Goal: Task Accomplishment & Management: Complete application form

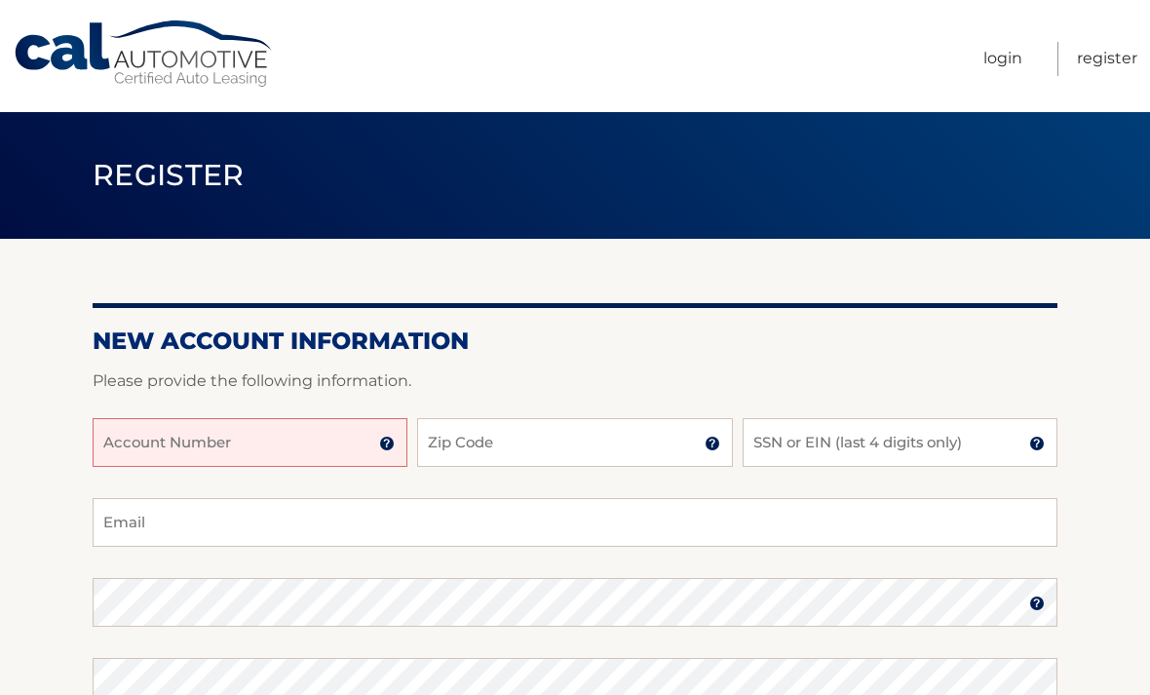
click at [271, 440] on input "Account Number" at bounding box center [250, 442] width 315 height 49
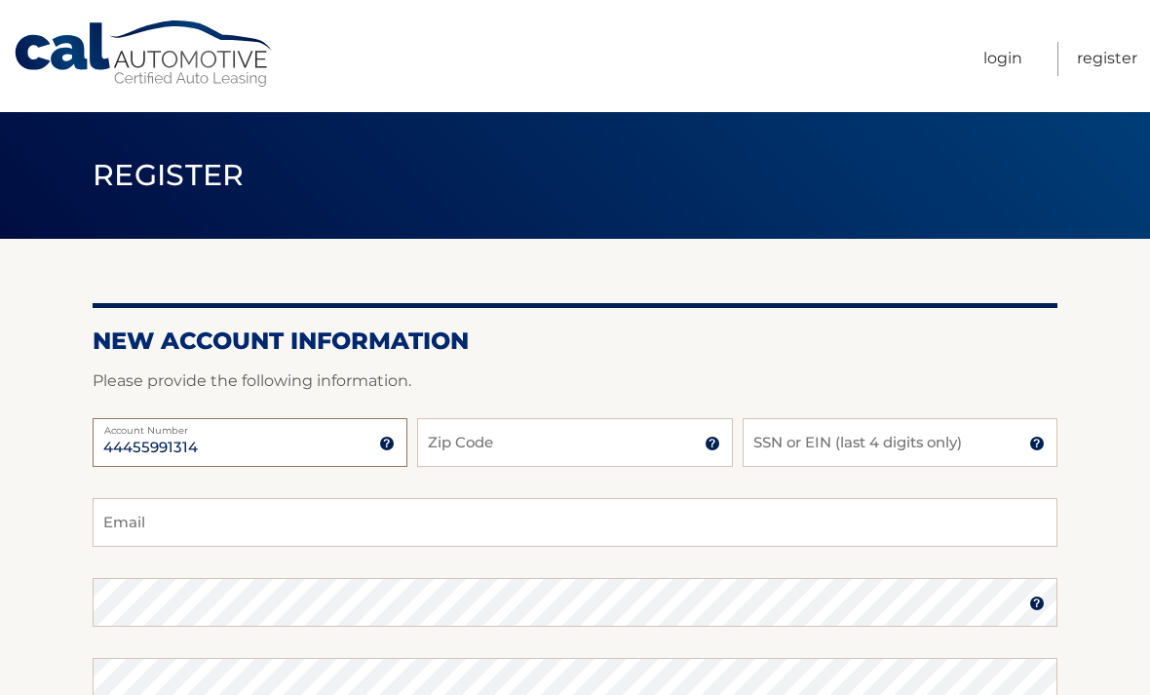
type input "44455991314"
click at [575, 458] on input "Zip Code" at bounding box center [574, 442] width 315 height 49
type input "14127"
click at [865, 458] on input "SSN or EIN (last 4 digits only)" at bounding box center [900, 442] width 315 height 49
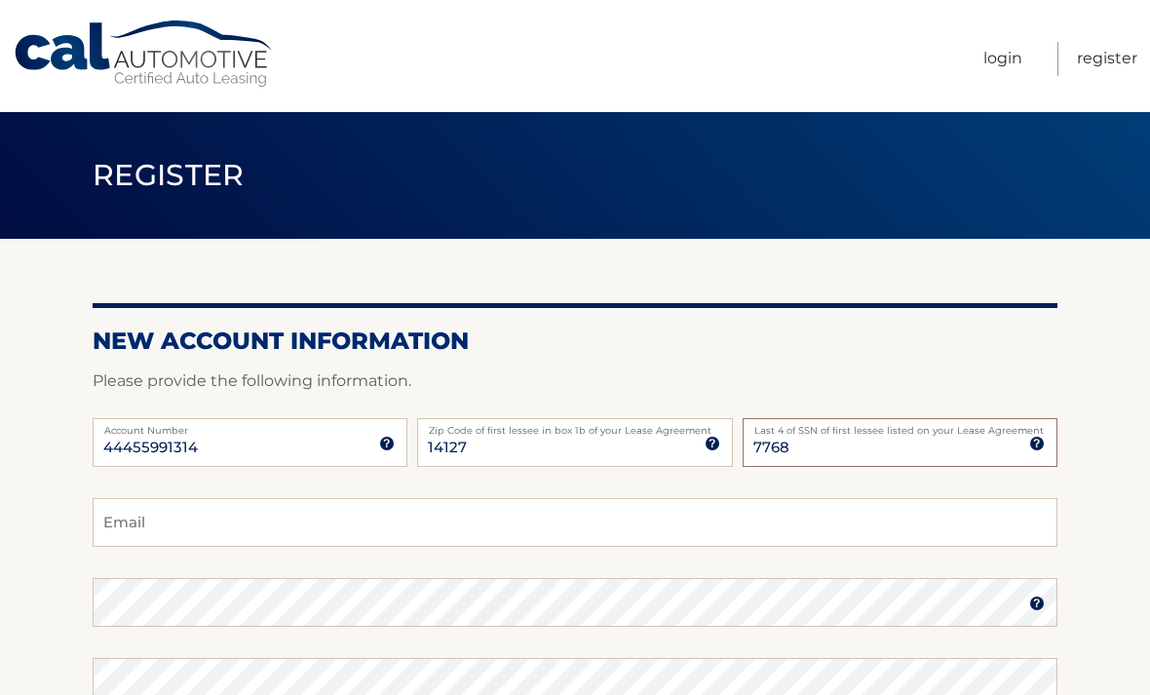
type input "7768"
type input "cec2788@yahoo.com"
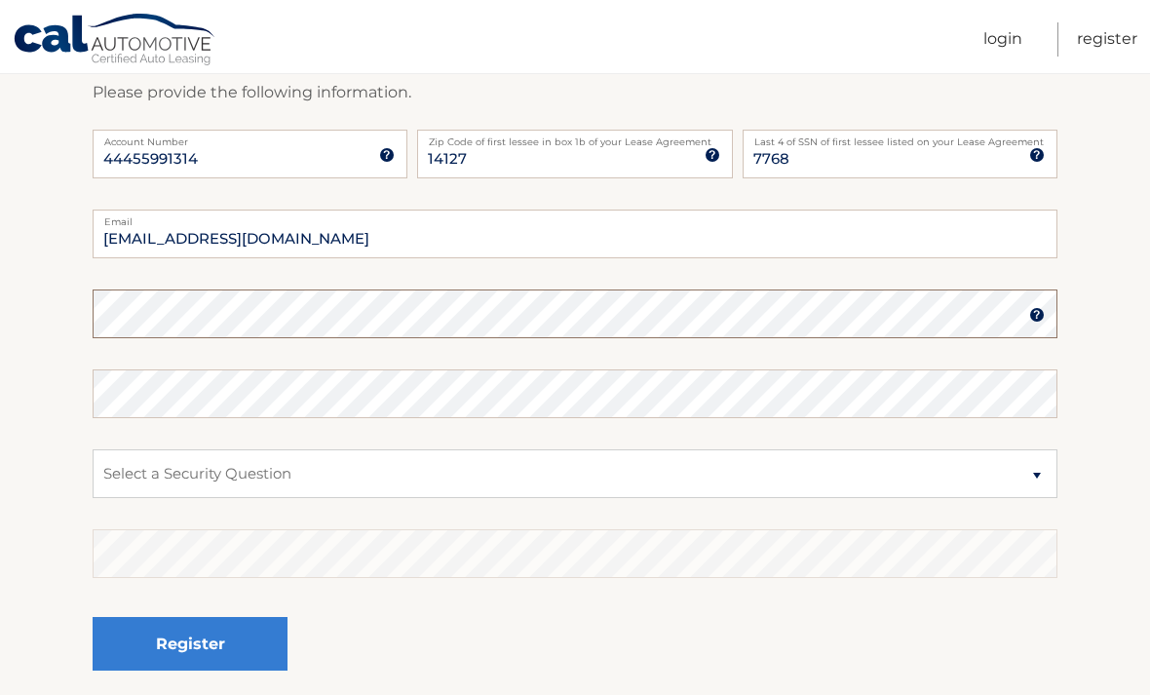
scroll to position [288, 0]
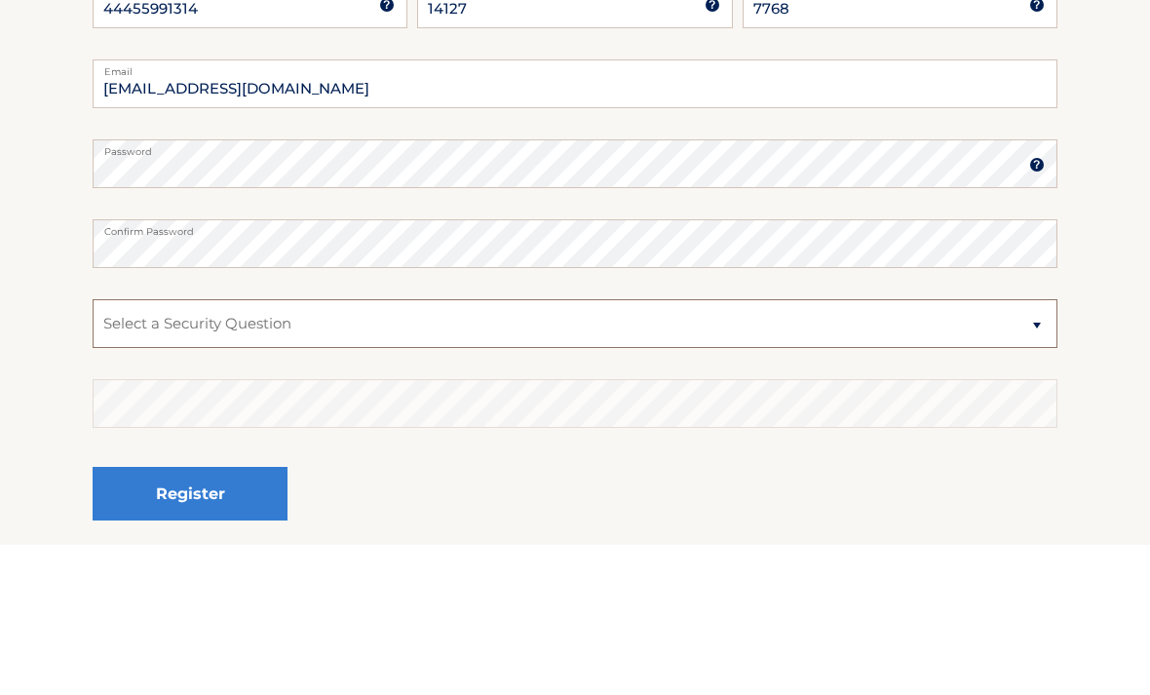
click at [533, 450] on select "Select a Security Question What was the name of your elementary school? What is…" at bounding box center [575, 474] width 965 height 49
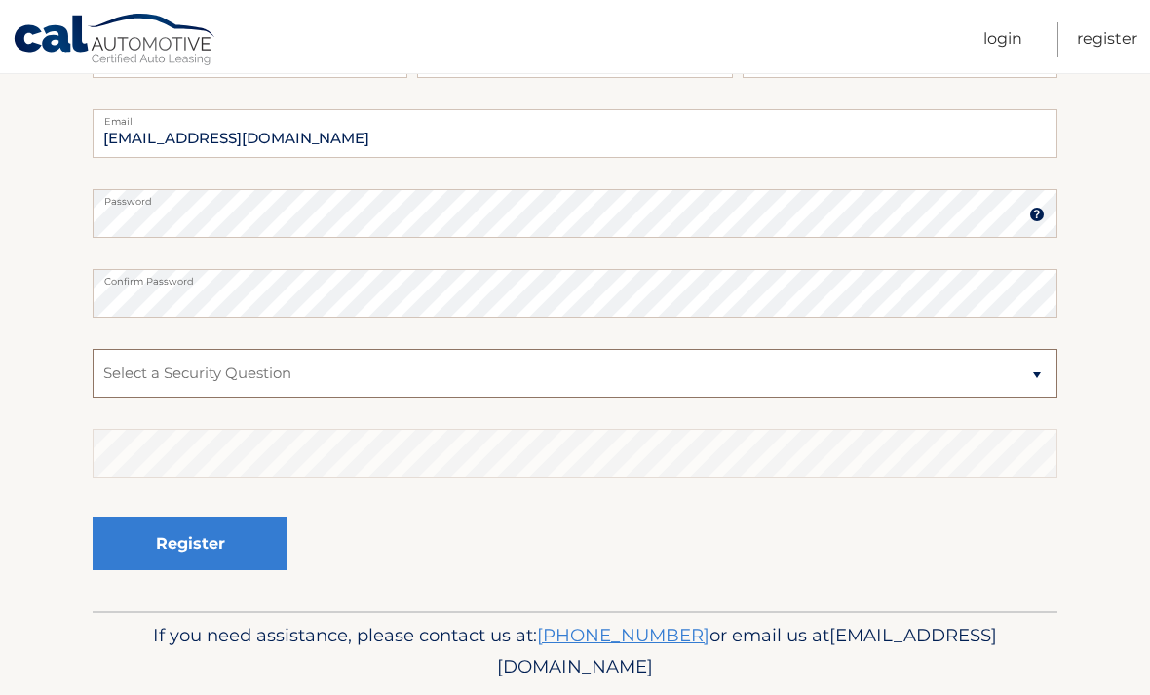
select select "4"
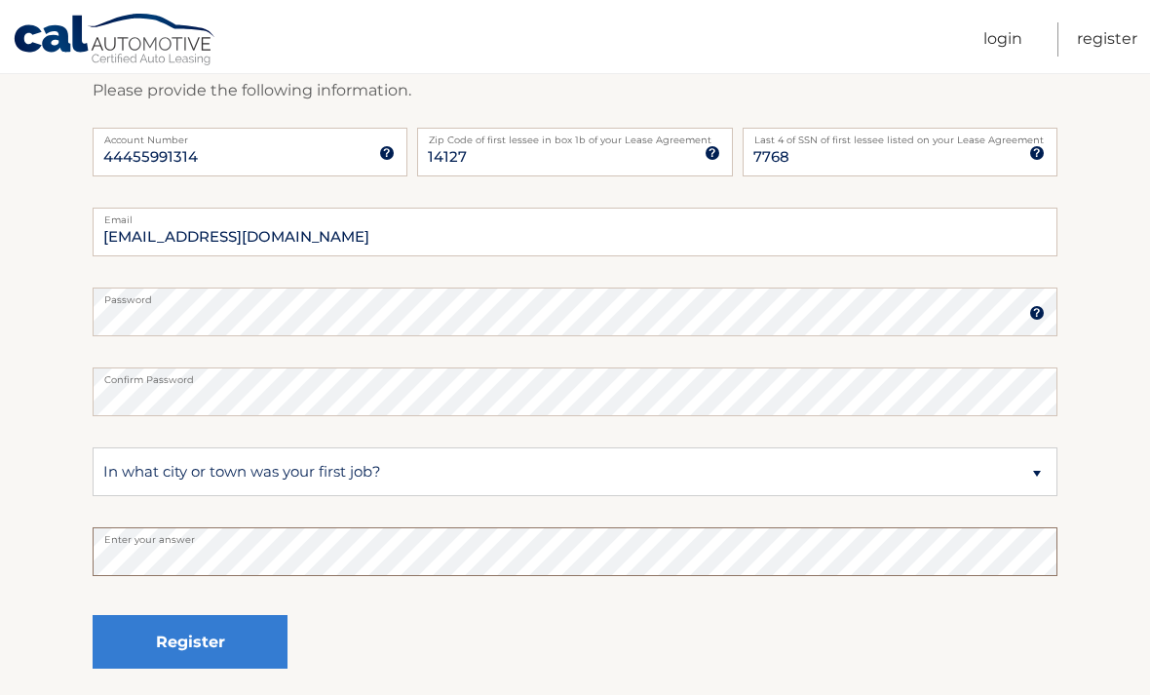
scroll to position [275, 0]
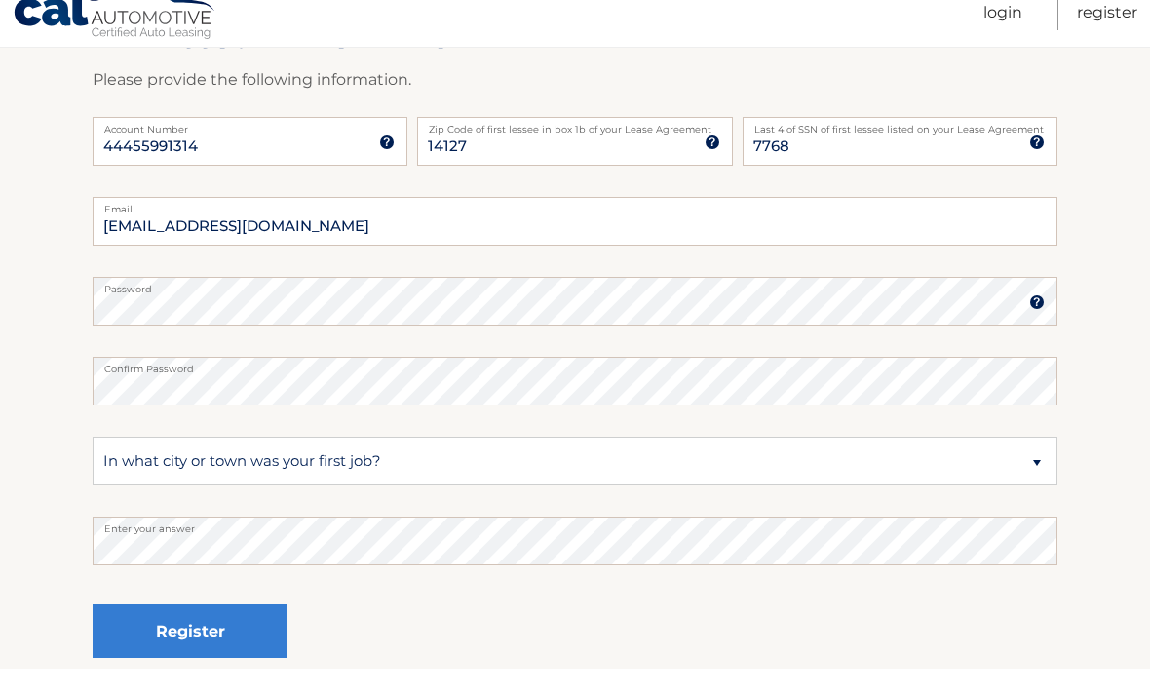
click at [232, 631] on button "Register" at bounding box center [190, 658] width 195 height 54
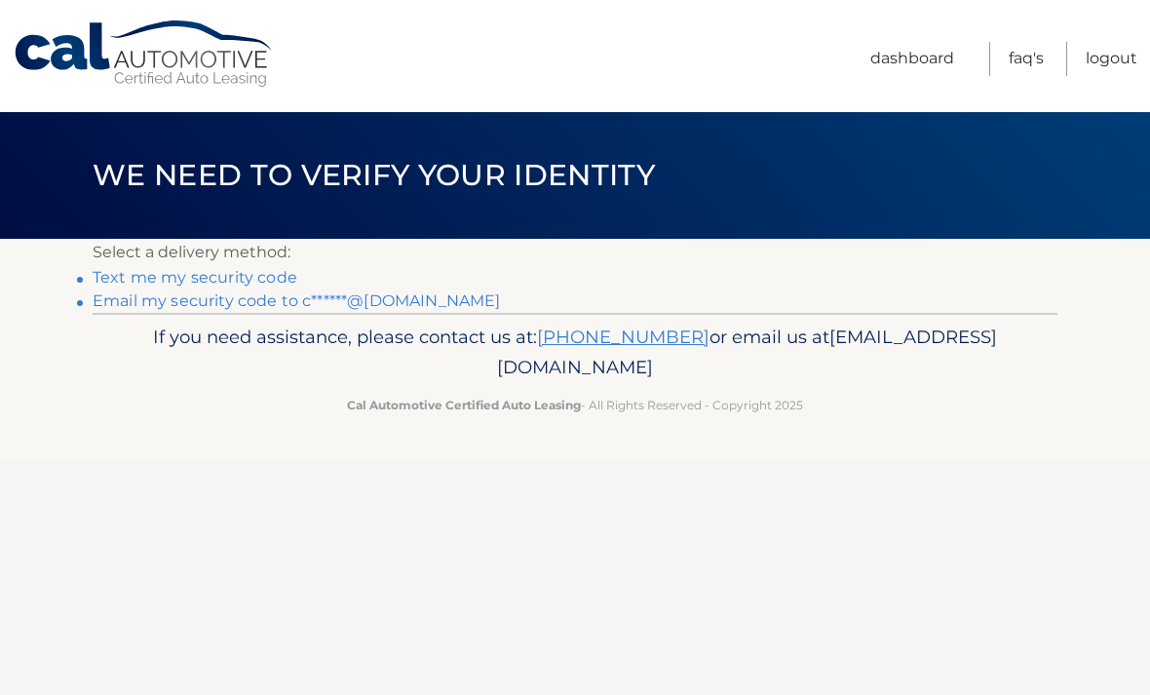
click at [246, 273] on link "Text me my security code" at bounding box center [195, 277] width 205 height 19
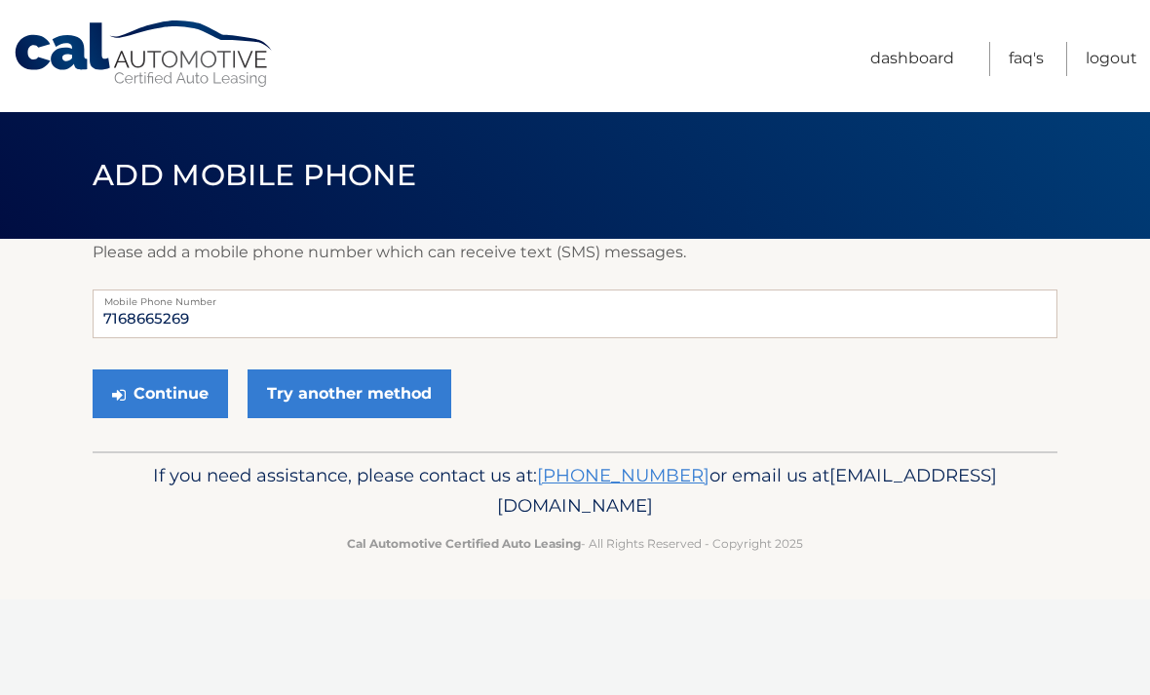
click at [195, 397] on button "Continue" at bounding box center [160, 393] width 135 height 49
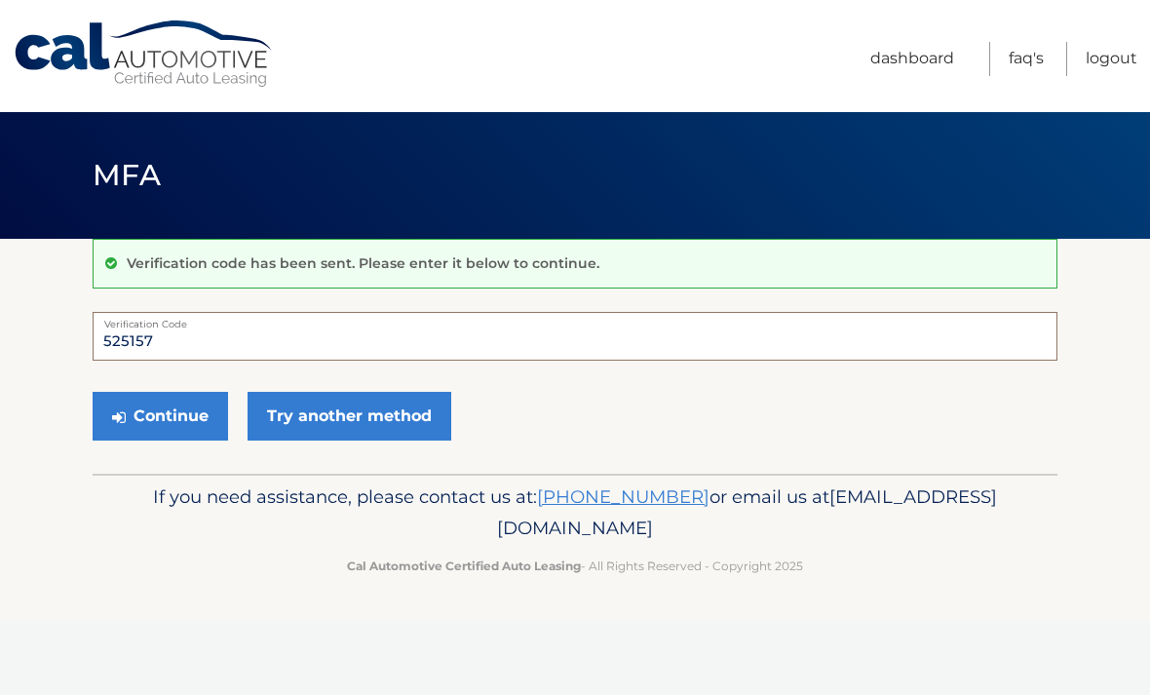
type input "525157"
click at [183, 408] on button "Continue" at bounding box center [160, 416] width 135 height 49
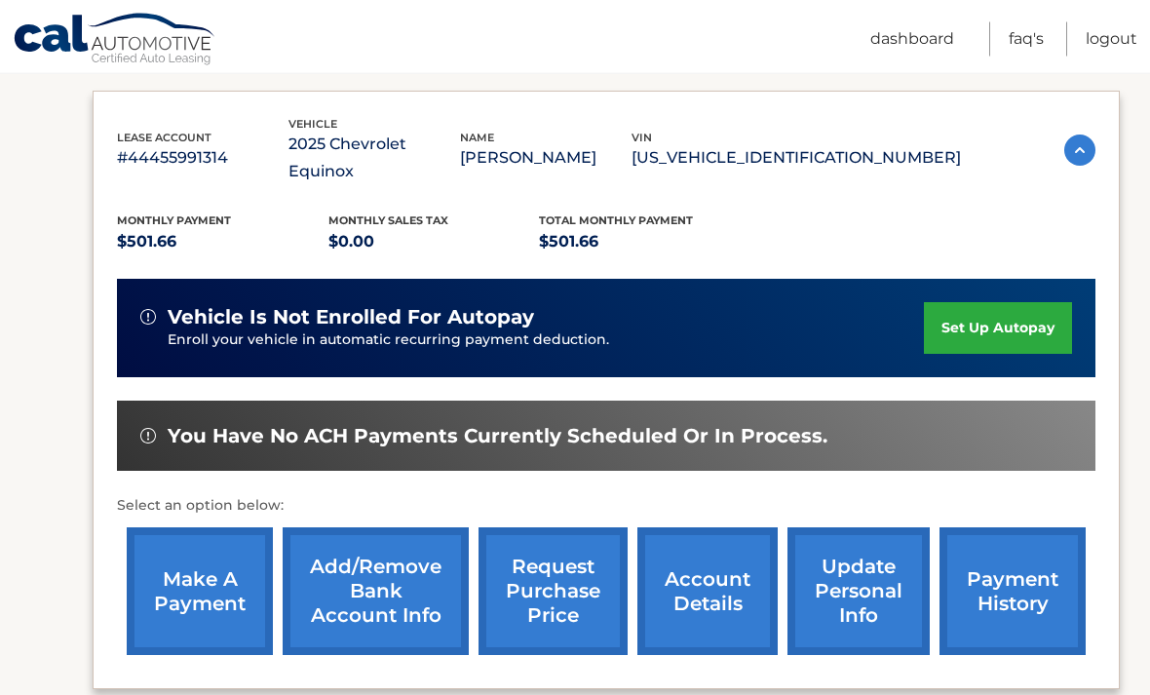
scroll to position [314, 0]
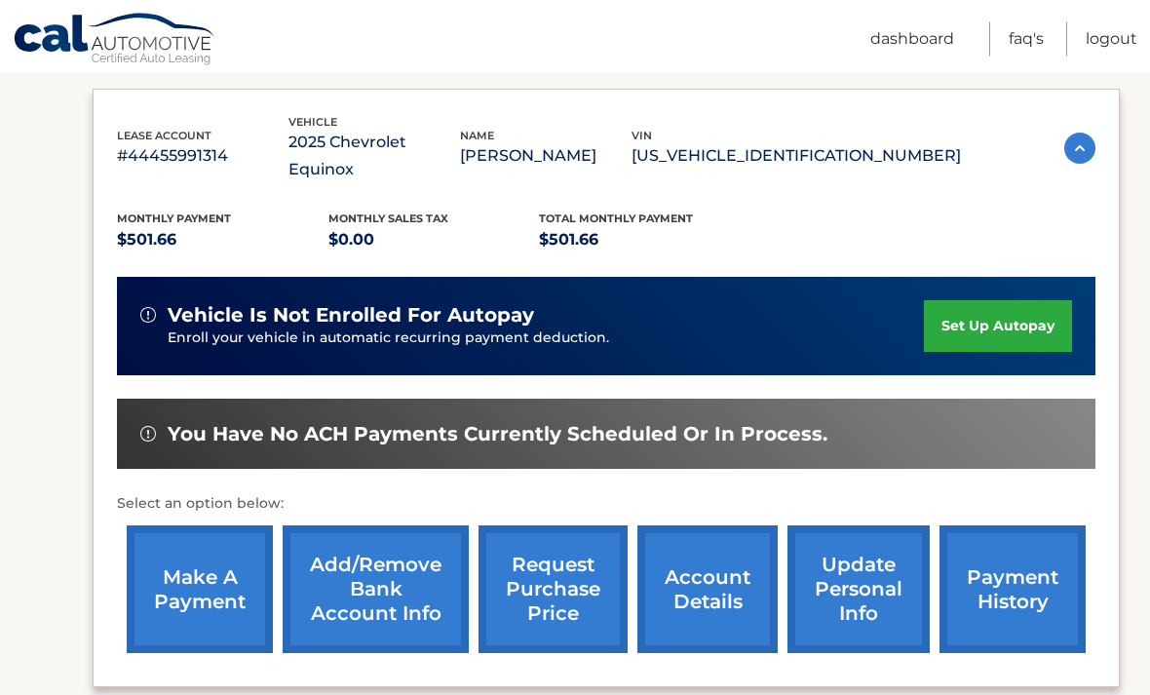
click at [358, 578] on link "Add/Remove bank account info" at bounding box center [376, 590] width 186 height 128
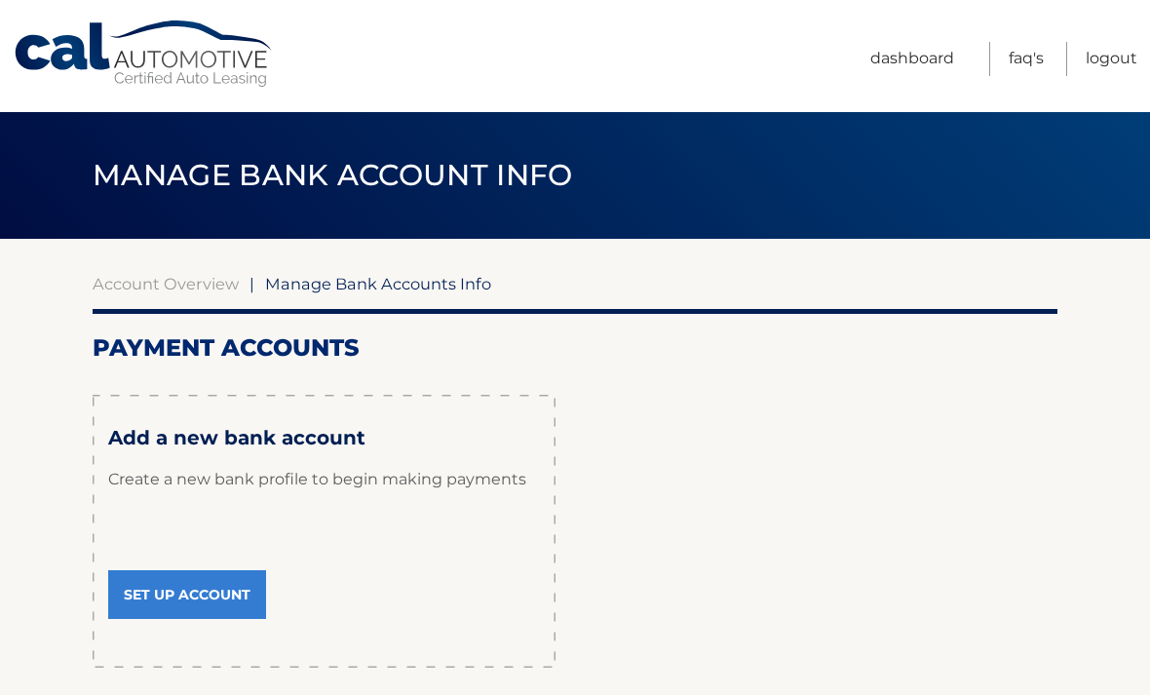
click at [230, 594] on link "Set Up Account" at bounding box center [187, 594] width 158 height 49
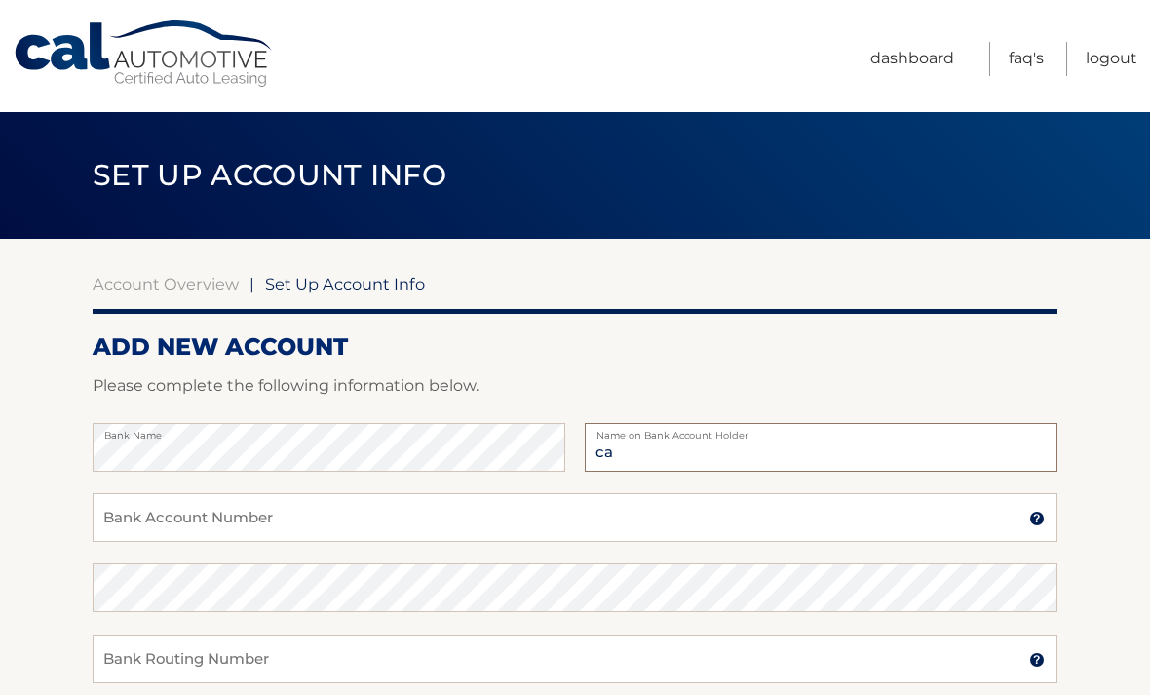
type input "c"
type input "[PERSON_NAME]"
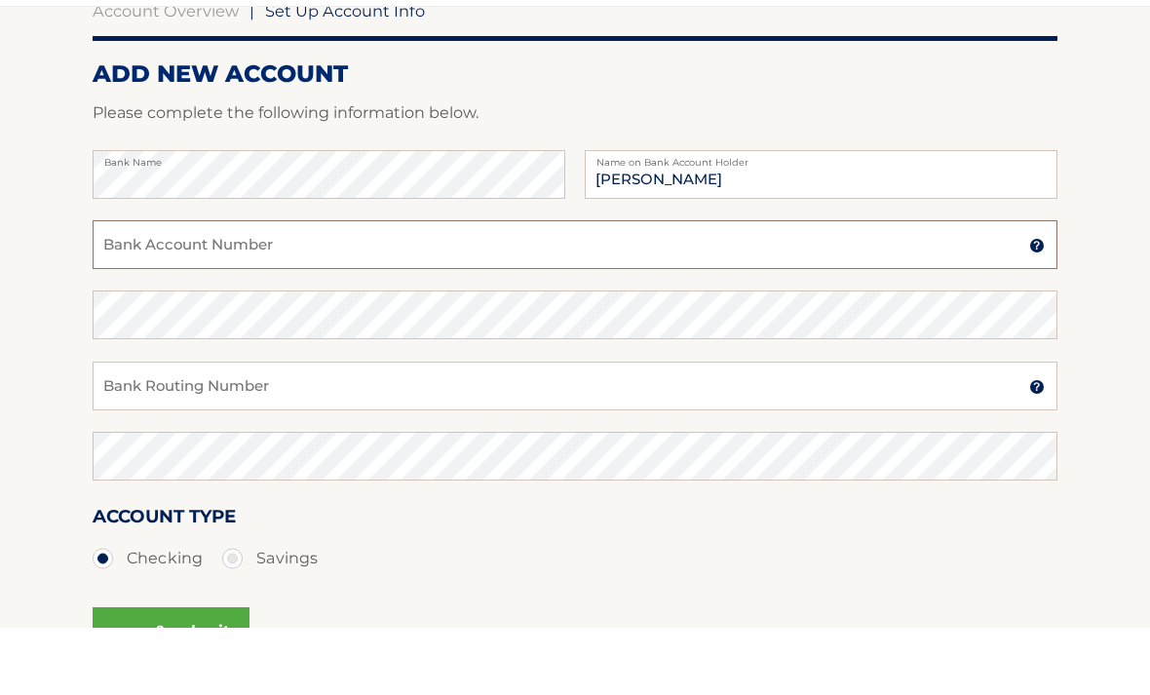
click at [426, 288] on input "Bank Account Number" at bounding box center [575, 312] width 965 height 49
type input "2"
type input "222382739"
click at [358, 429] on input "Bank Routing Number" at bounding box center [575, 453] width 965 height 49
type input "12460000130766"
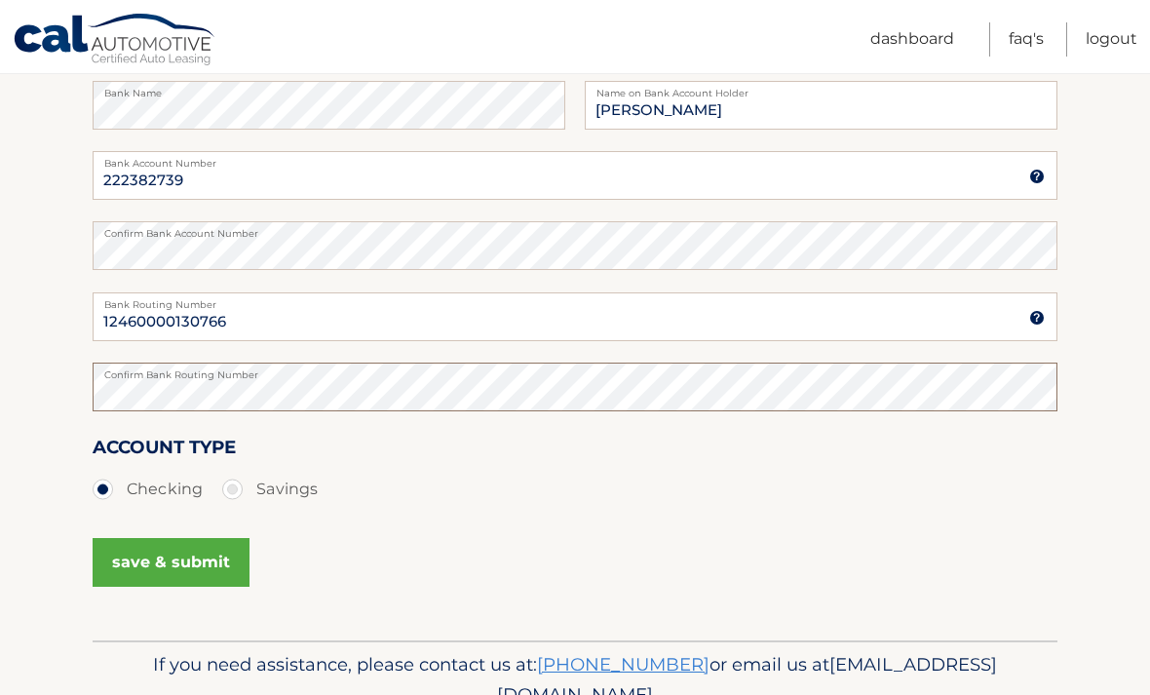
scroll to position [333, 0]
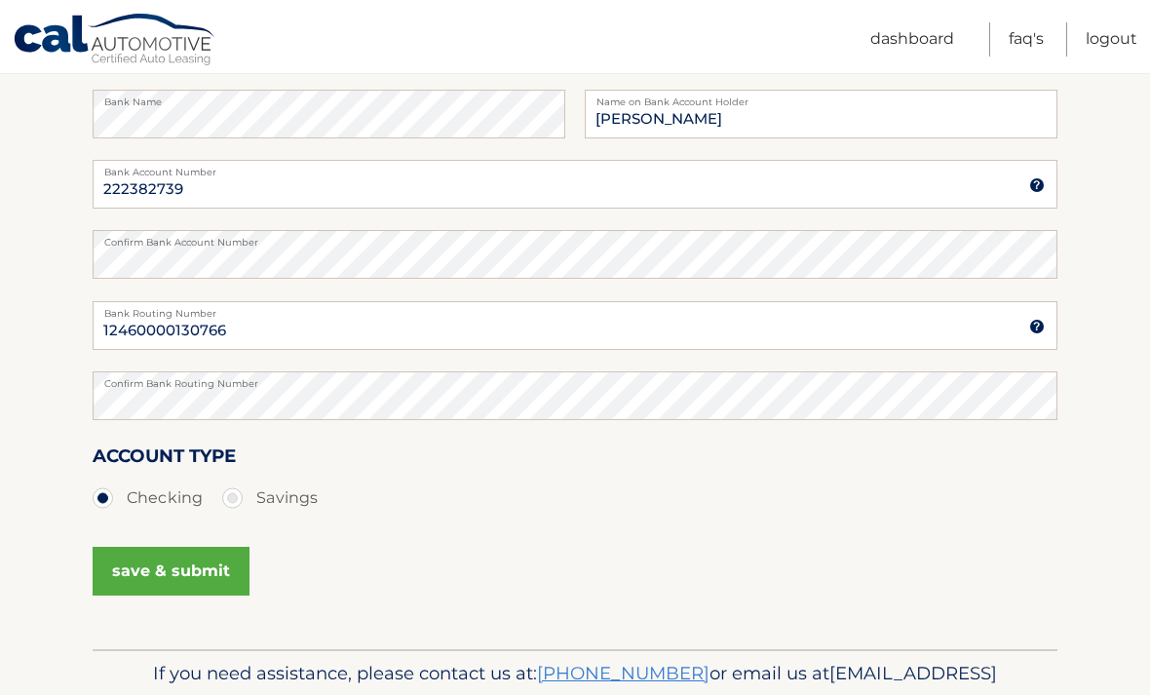
click at [169, 563] on button "save & submit" at bounding box center [171, 571] width 157 height 49
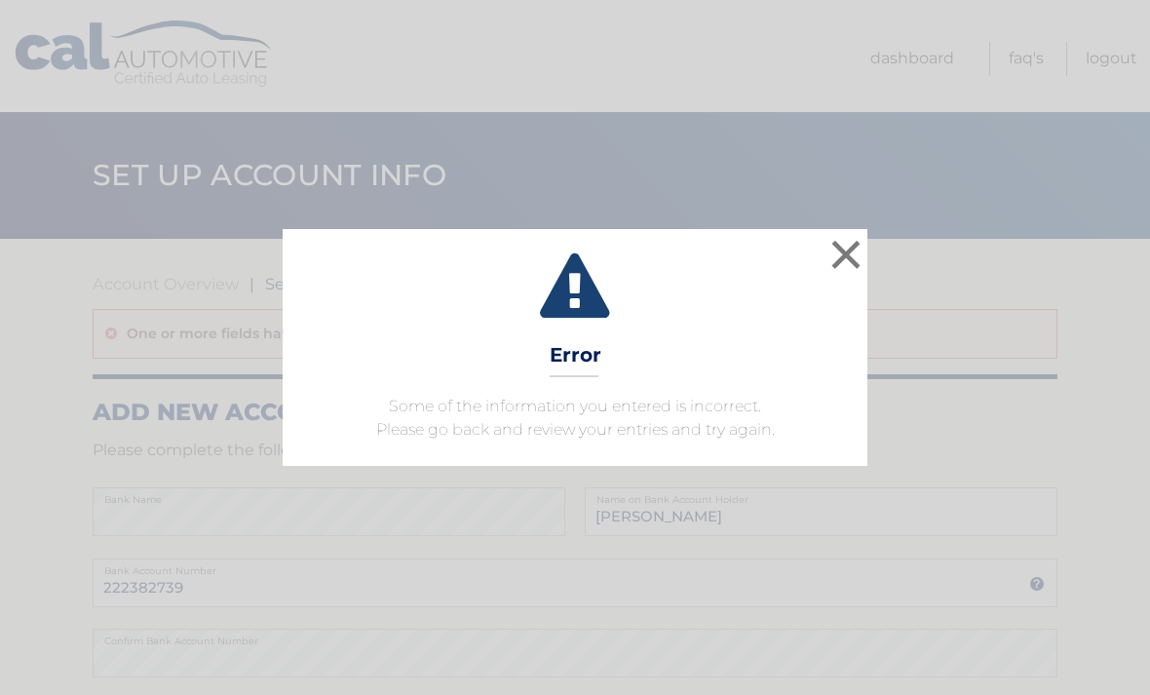
click at [857, 263] on button "×" at bounding box center [846, 254] width 39 height 39
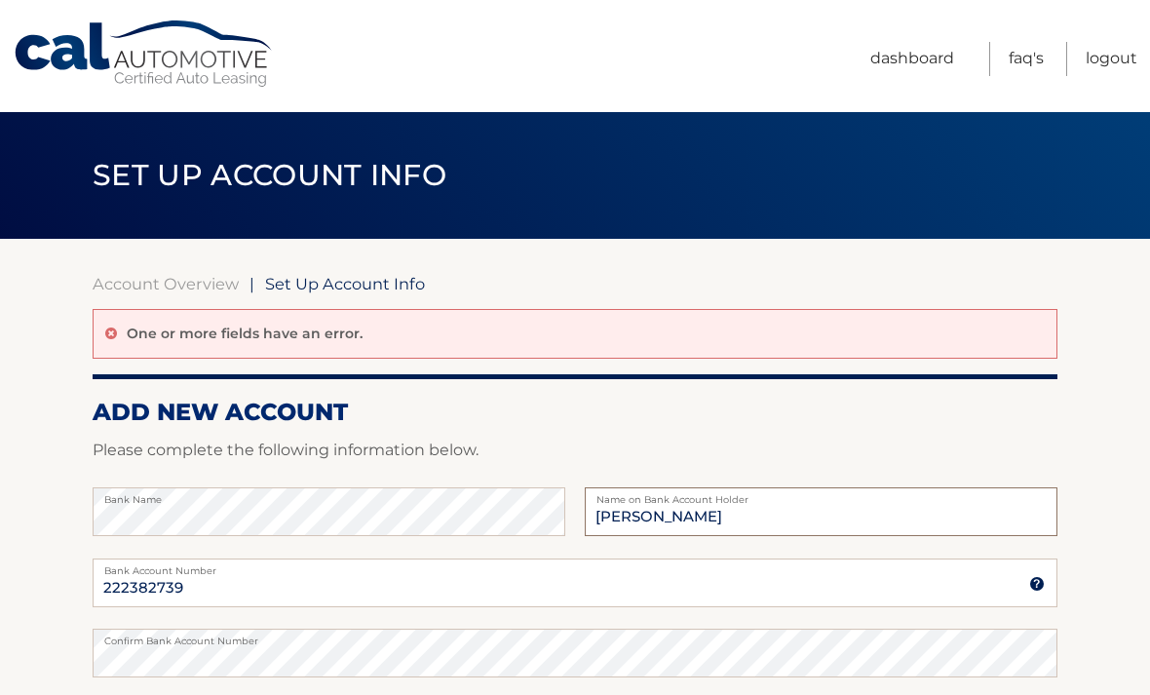
click at [812, 513] on input "[PERSON_NAME]" at bounding box center [821, 511] width 473 height 49
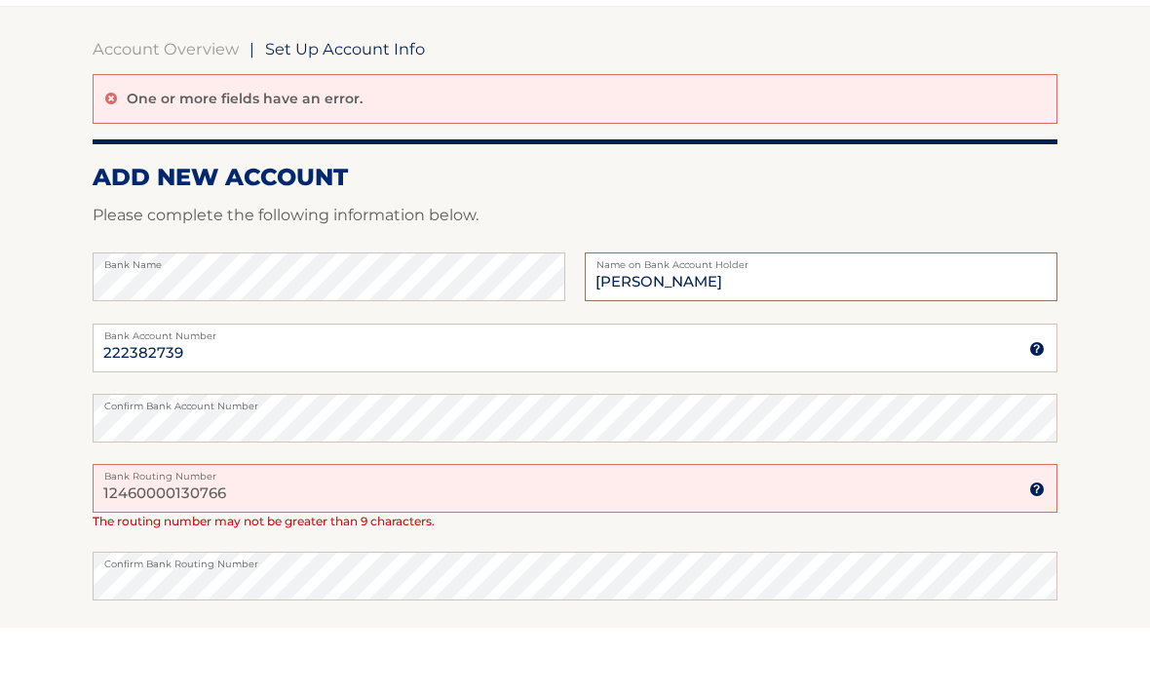
scroll to position [169, 0]
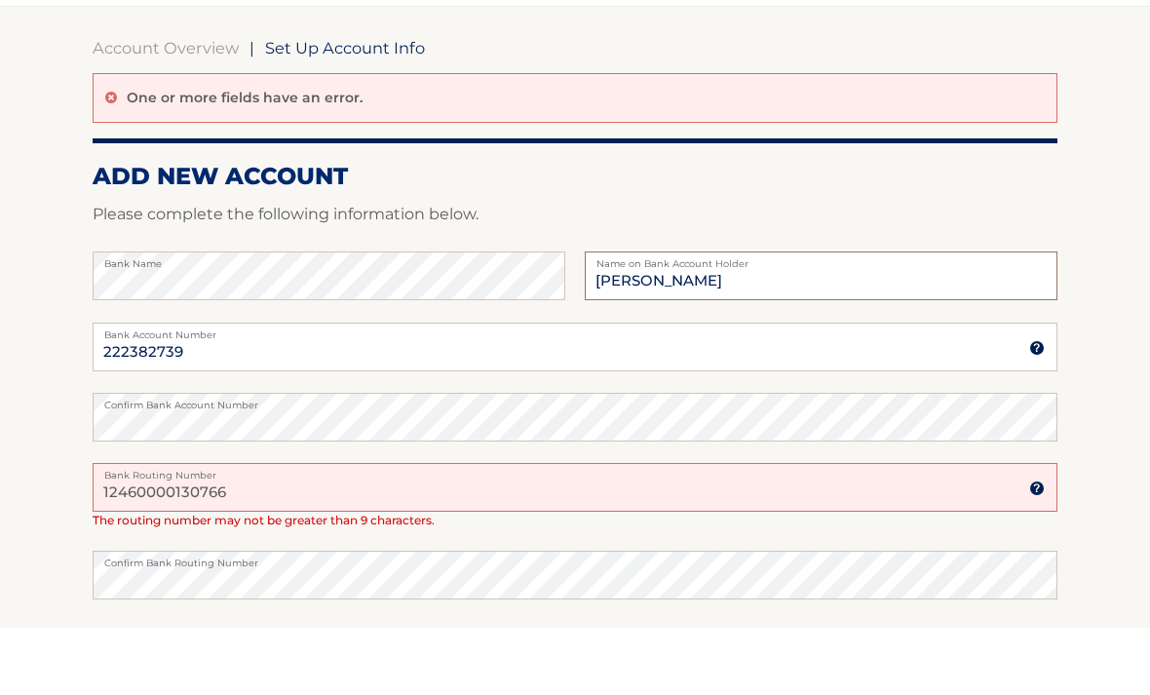
type input "[PERSON_NAME]"
click at [401, 530] on input "12460000130766" at bounding box center [575, 554] width 965 height 49
click at [1048, 530] on input "12460000130766" at bounding box center [575, 554] width 965 height 49
type input "1"
click at [302, 390] on input "222382739" at bounding box center [575, 414] width 965 height 49
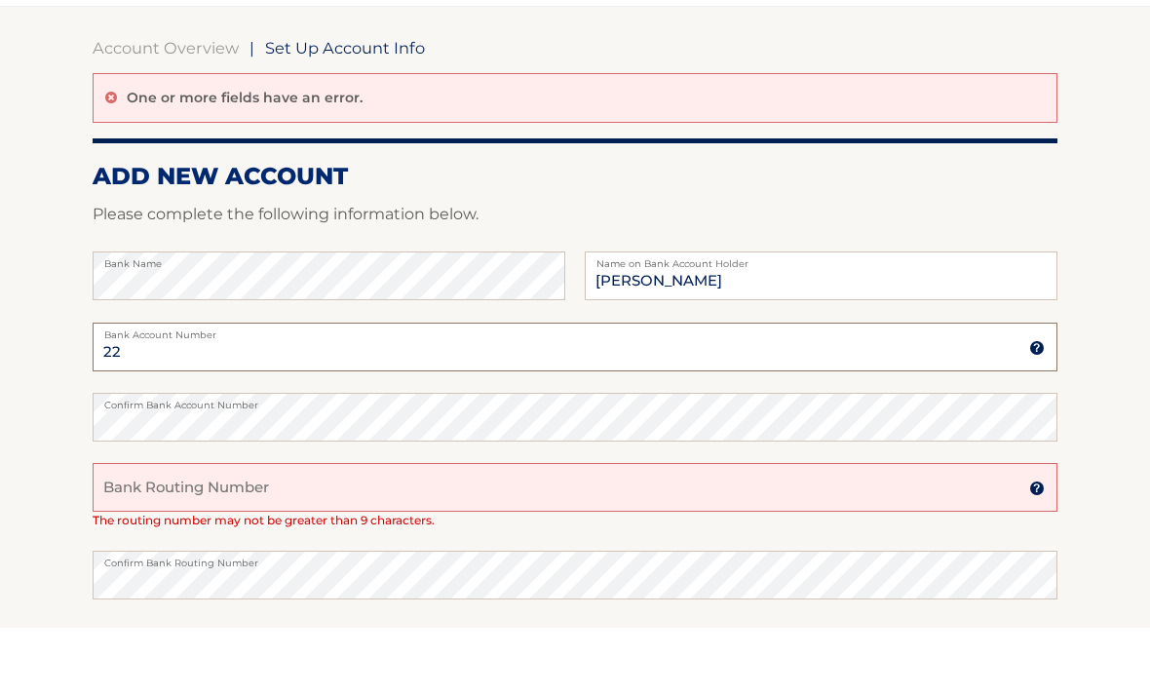
type input "2"
click at [169, 530] on input "Bank Routing Number" at bounding box center [575, 554] width 965 height 49
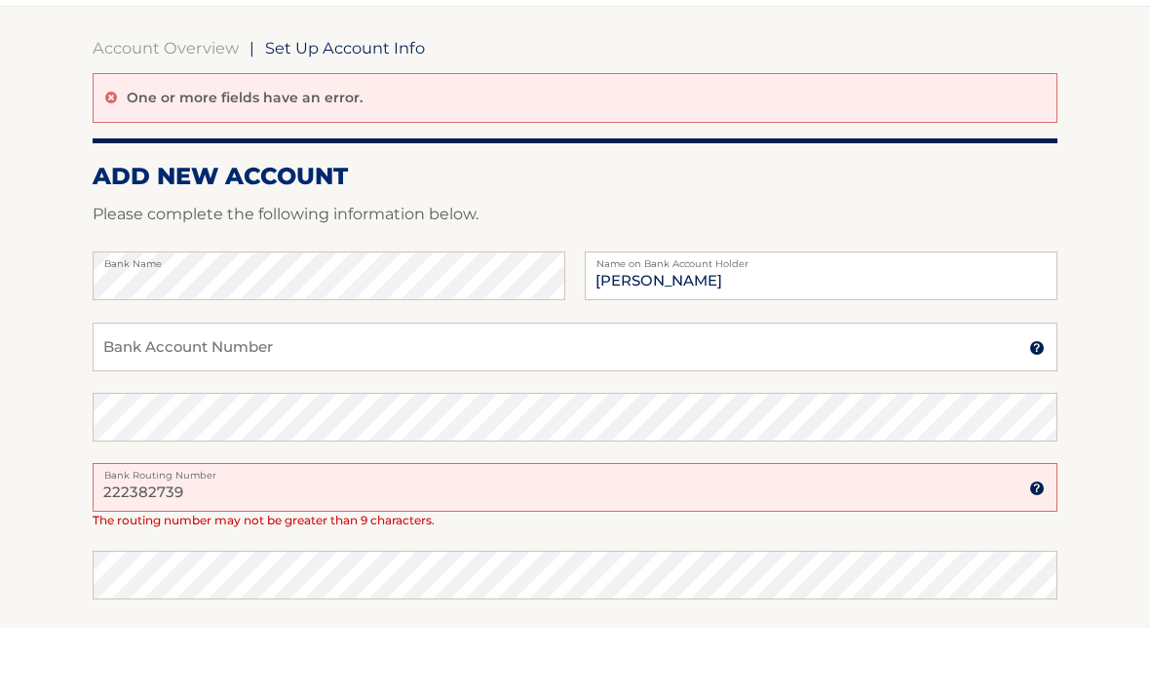
type input "222382739"
click at [259, 390] on input "Bank Account Number" at bounding box center [575, 414] width 965 height 49
type input "12460000130766"
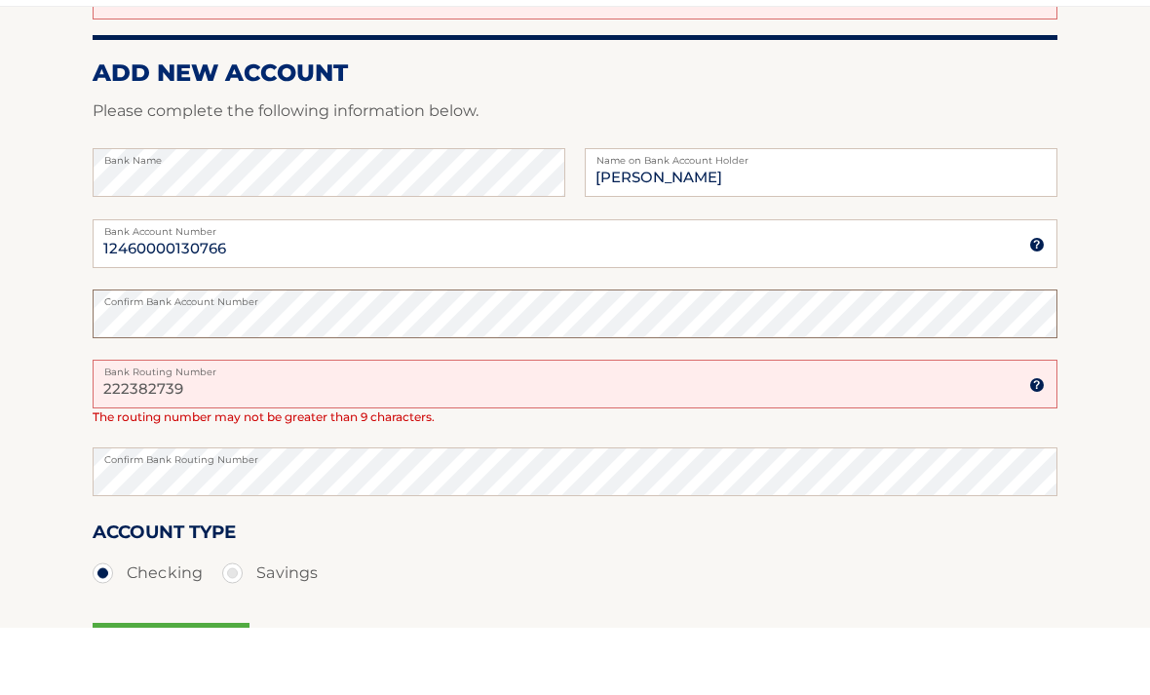
scroll to position [280, 0]
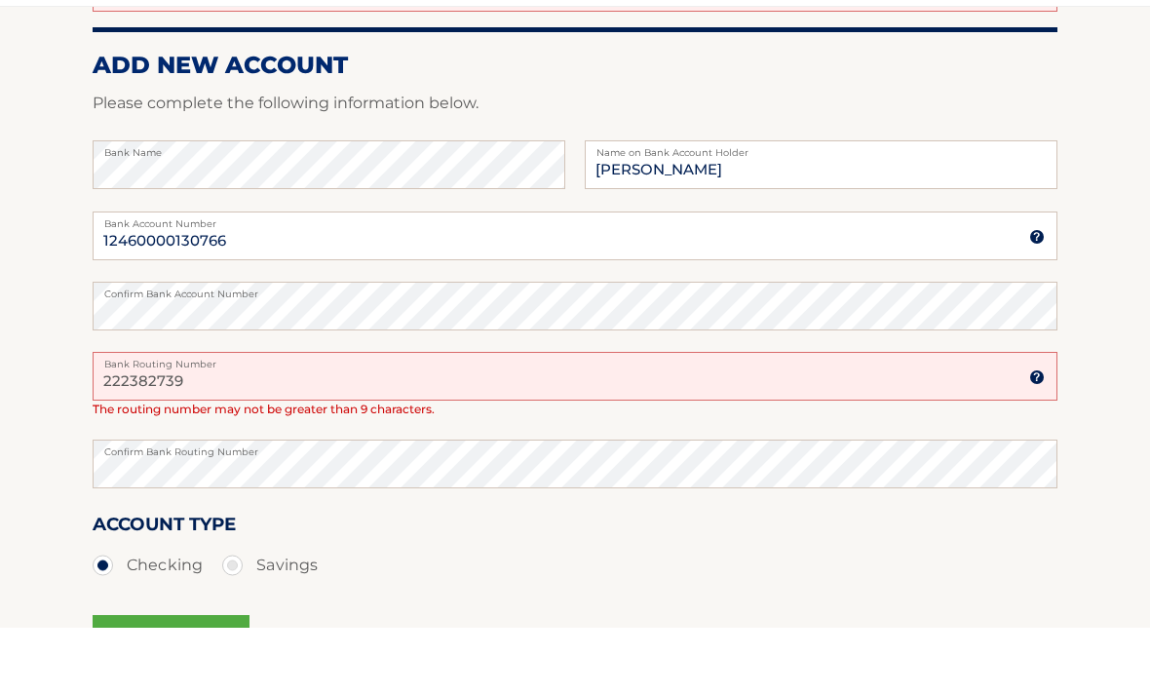
click at [207, 682] on button "save & submit" at bounding box center [171, 706] width 157 height 49
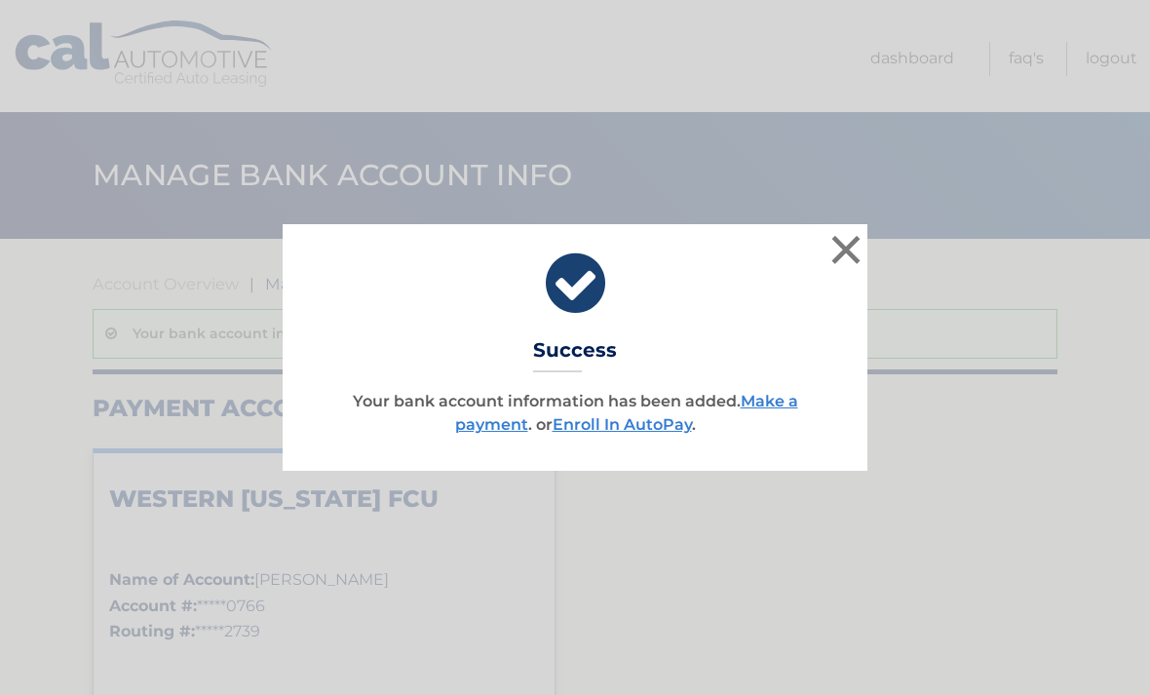
click at [797, 409] on link "Make a payment" at bounding box center [626, 413] width 343 height 42
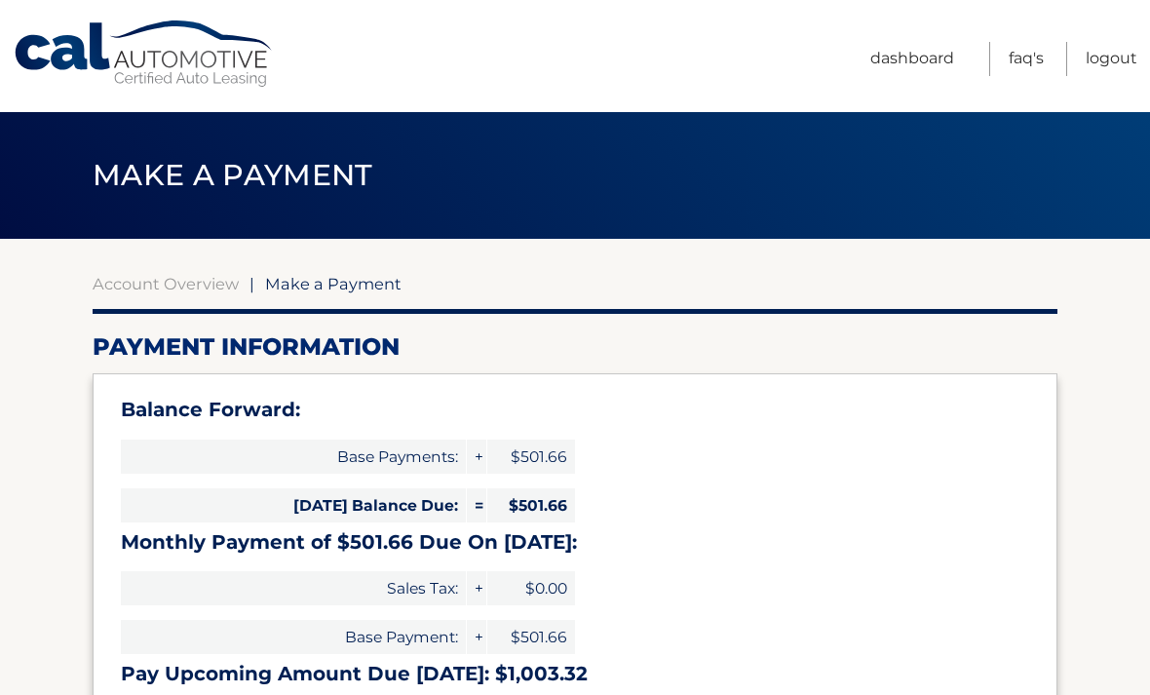
select select "NjgzYzA0YWMtZGVkYy00NTk3LWFlMGItMmY2MjE4OTE2NDk0"
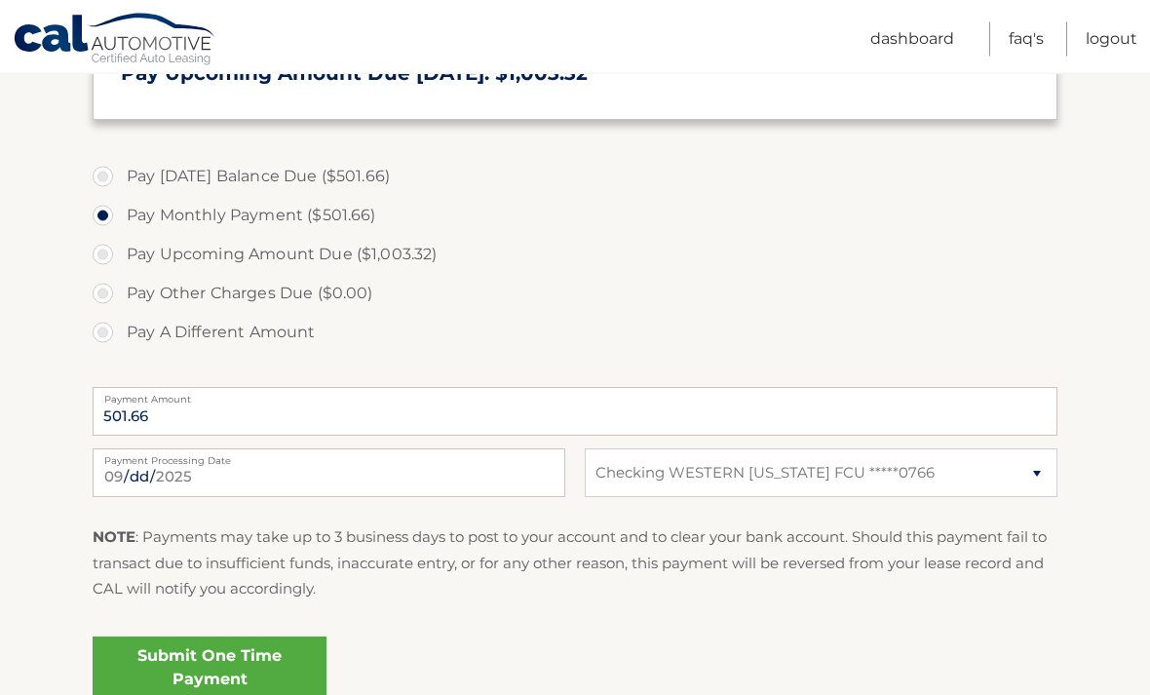
scroll to position [603, 0]
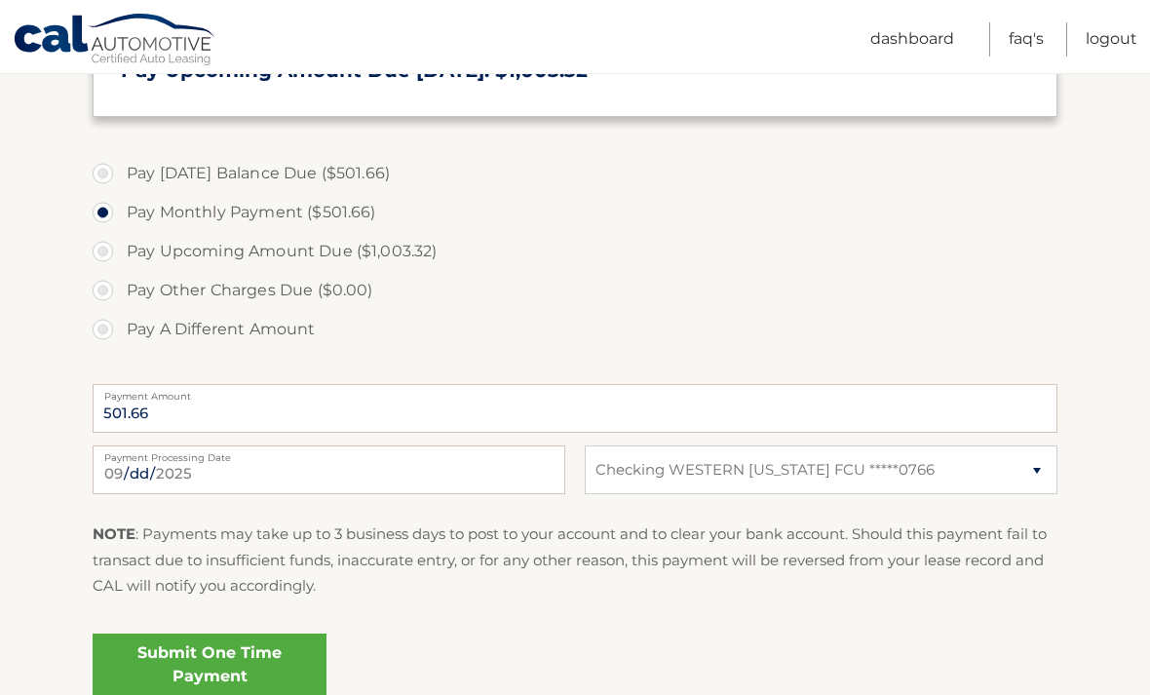
click at [220, 656] on link "Submit One Time Payment" at bounding box center [210, 665] width 234 height 62
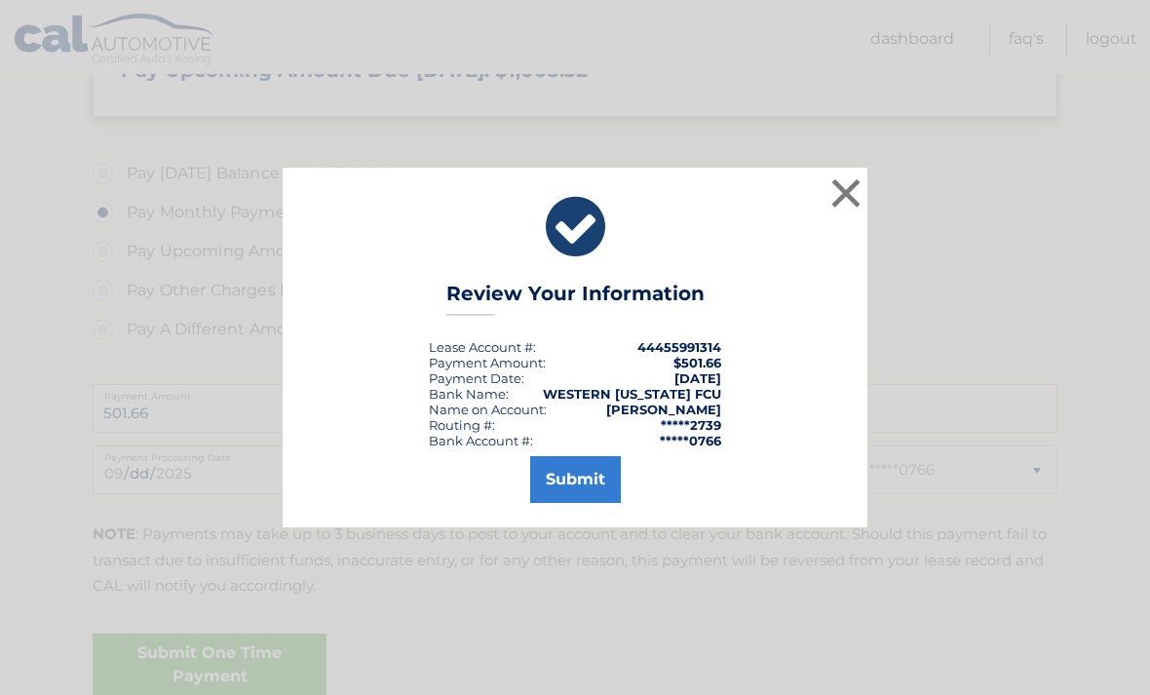
click at [597, 494] on button "Submit" at bounding box center [575, 479] width 91 height 47
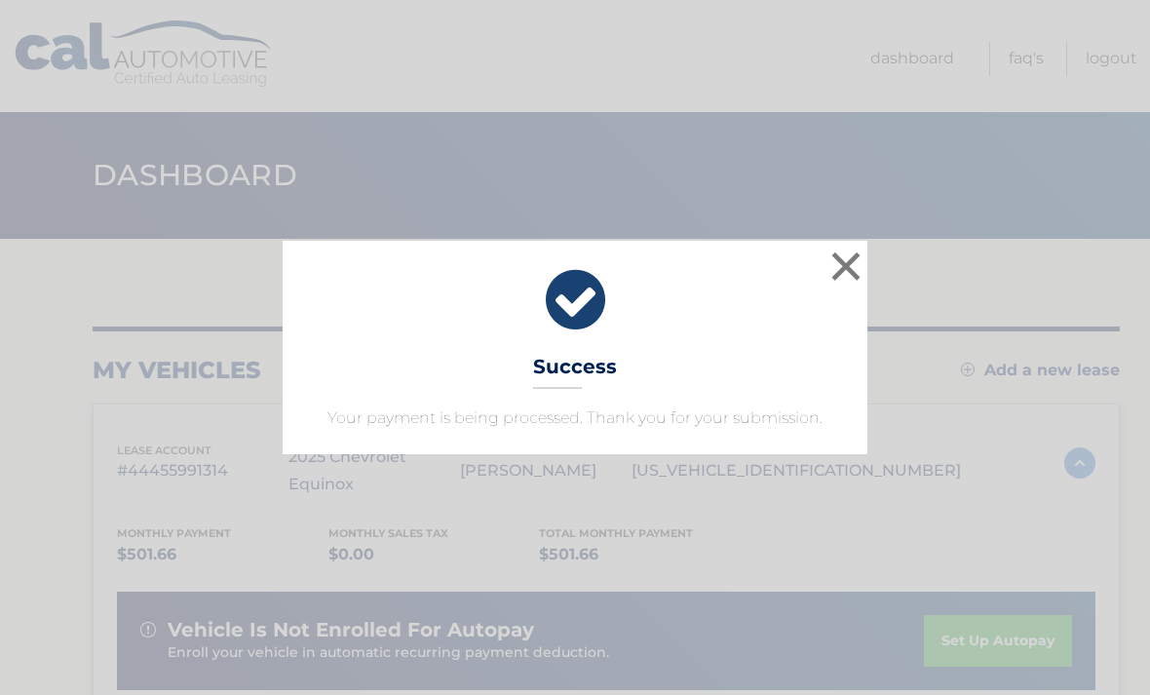
click at [853, 273] on button "×" at bounding box center [846, 266] width 39 height 39
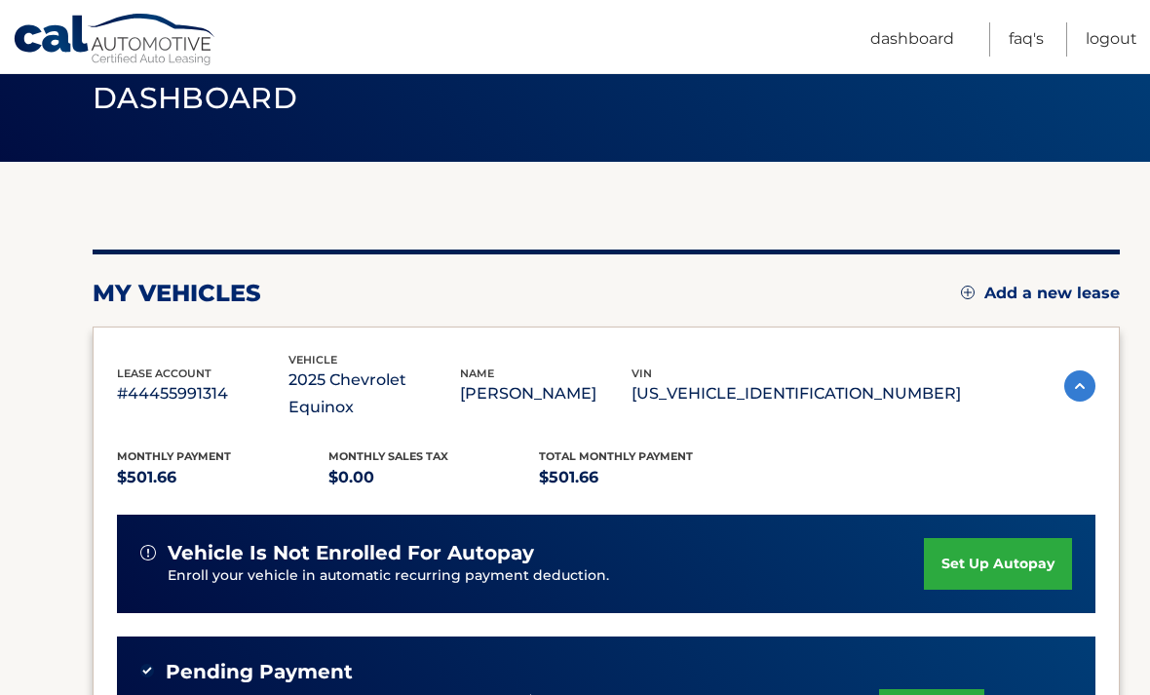
scroll to position [75, 0]
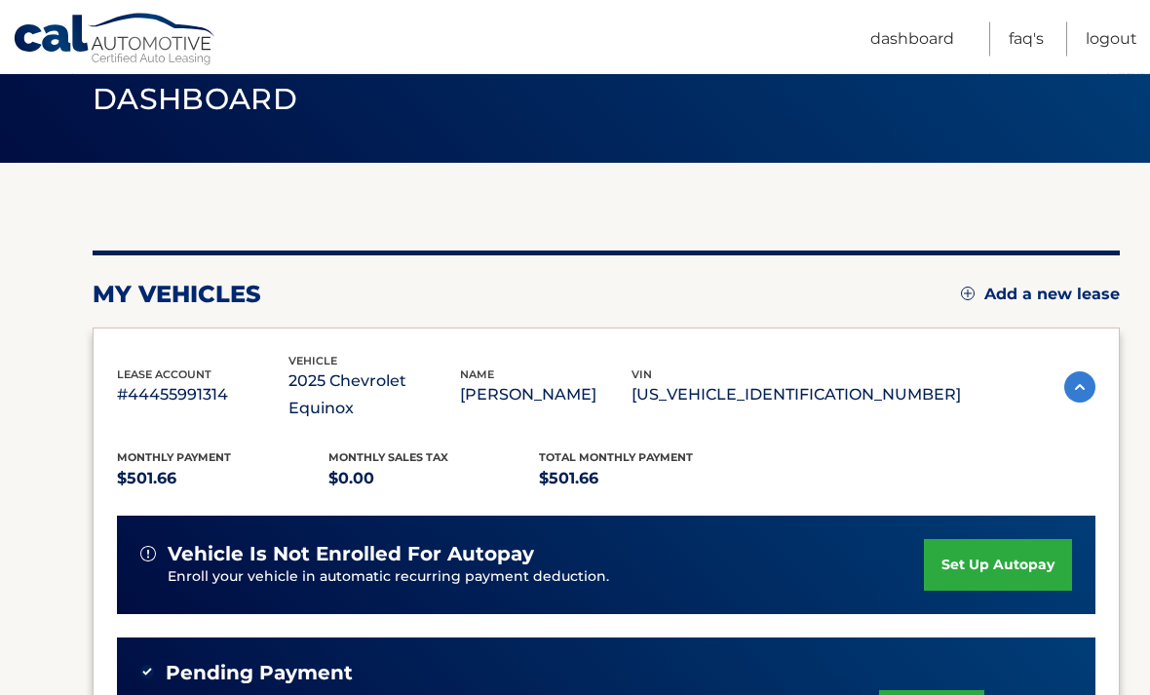
click at [1110, 56] on link "Logout" at bounding box center [1112, 39] width 52 height 34
